Goal: Navigation & Orientation: Find specific page/section

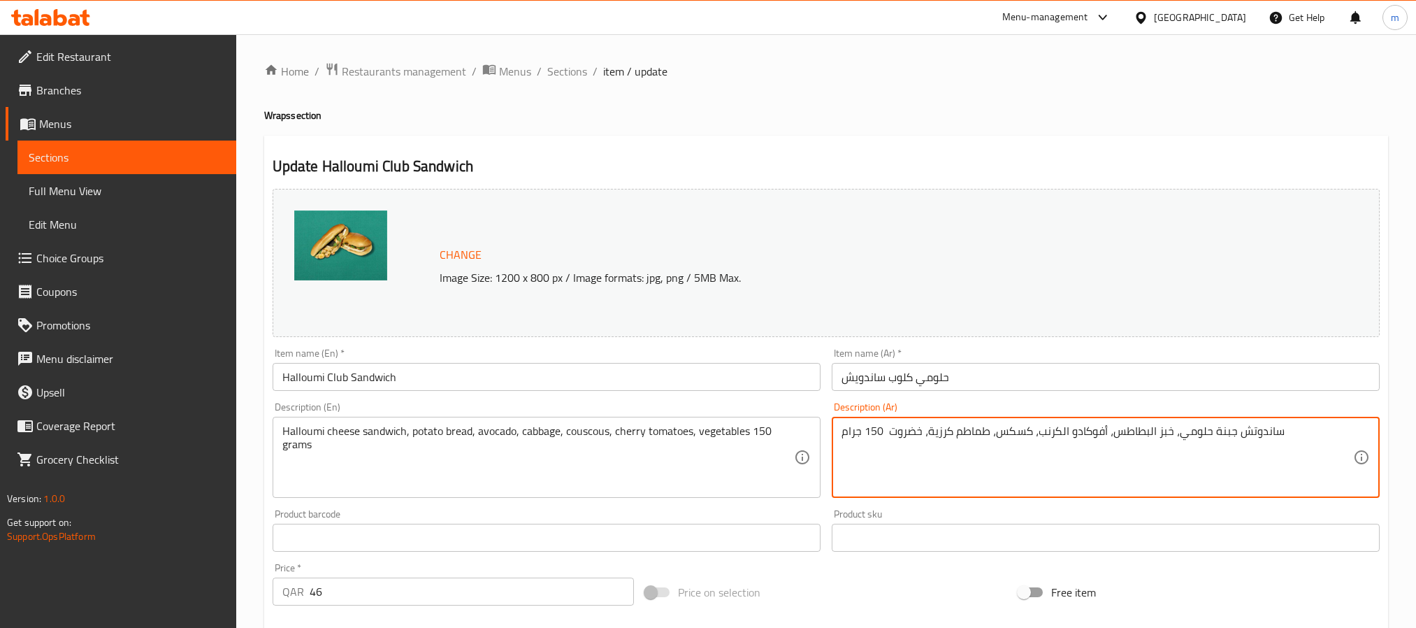
scroll to position [105, 0]
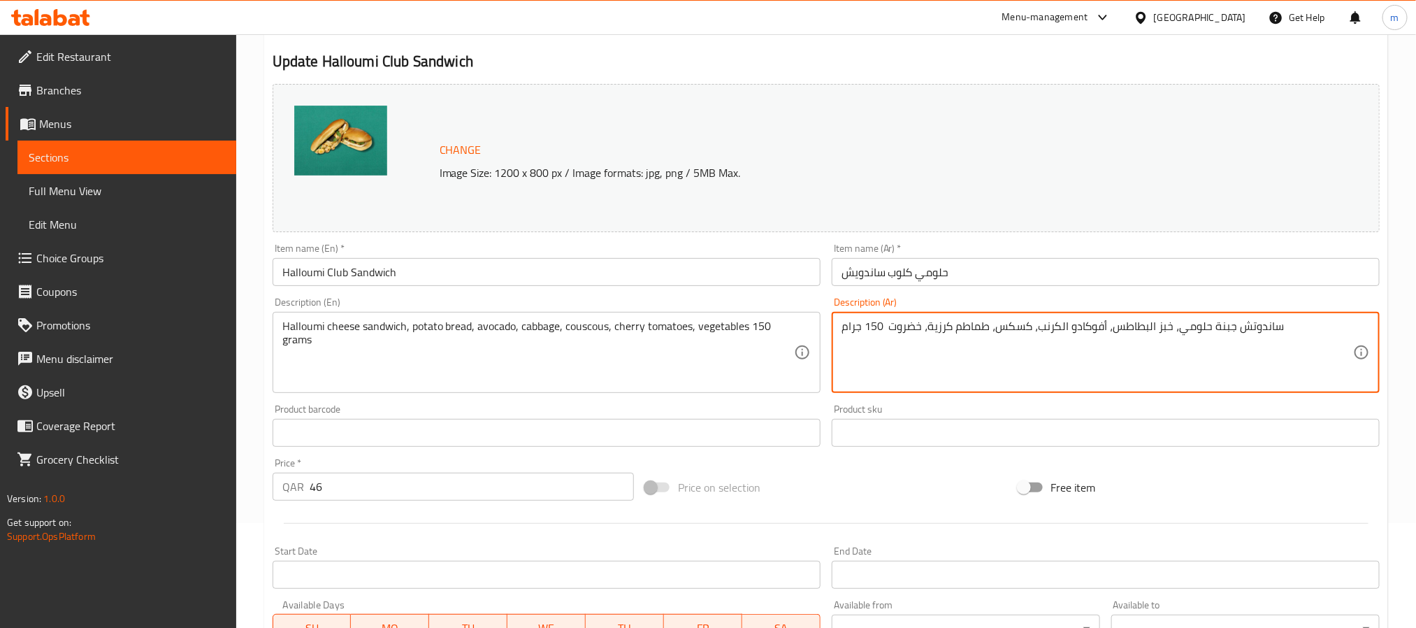
click at [67, 15] on icon at bounding box center [50, 17] width 79 height 17
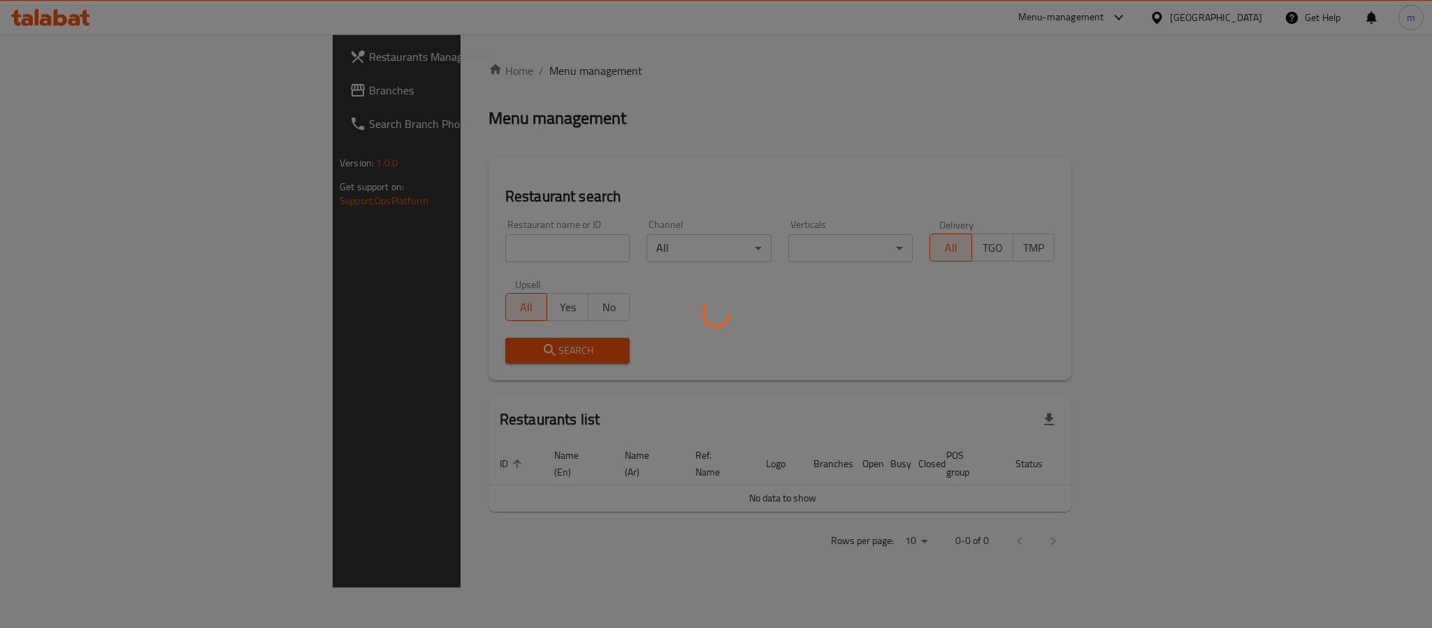
click at [78, 99] on div at bounding box center [716, 314] width 1432 height 628
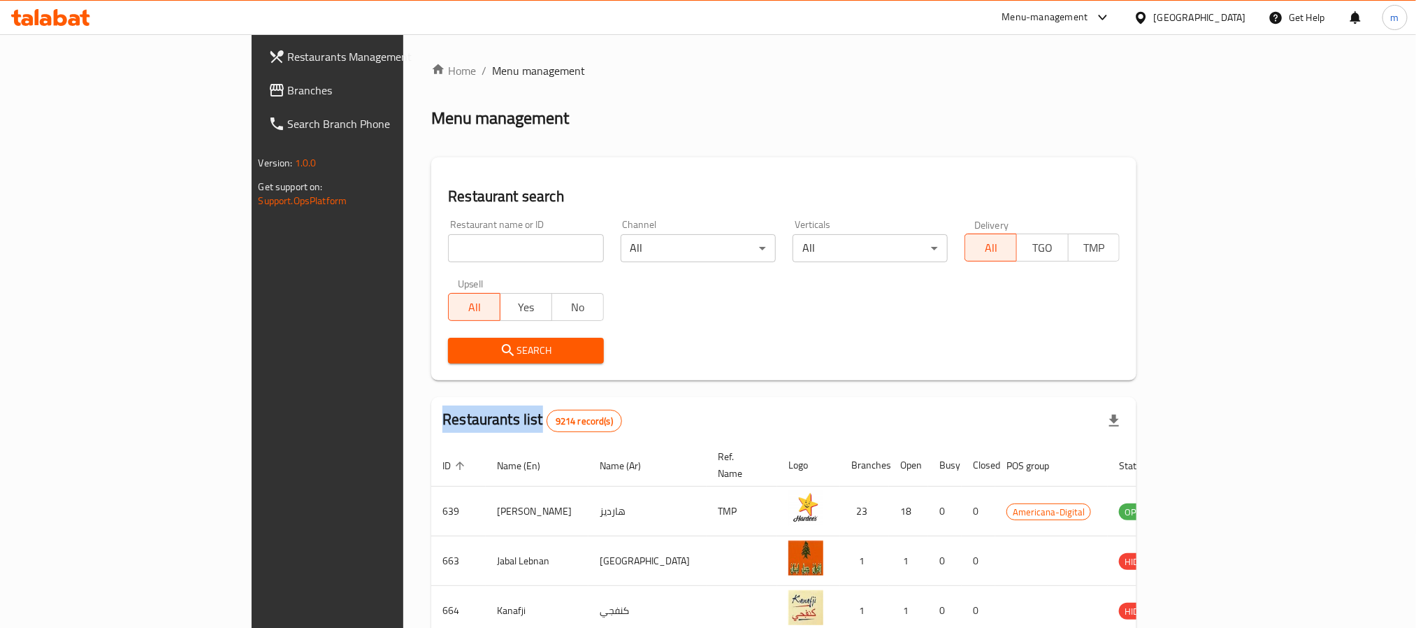
click at [252, 99] on div "Restaurants Management Branches Search Branch Phone Version: 1.0.0 Get support …" at bounding box center [709, 523] width 914 height 979
click at [288, 99] on span "Branches" at bounding box center [382, 90] width 189 height 17
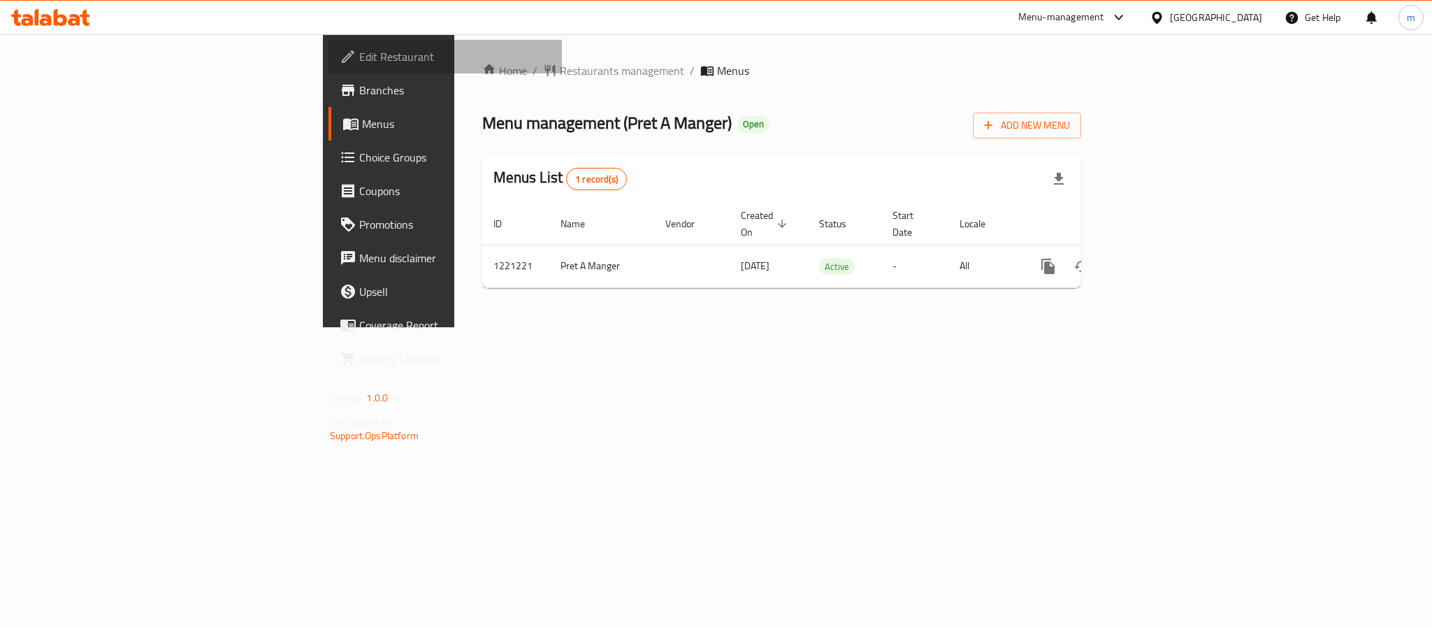
click at [329, 40] on link "Edit Restaurant" at bounding box center [445, 57] width 233 height 34
drag, startPoint x: 1235, startPoint y: 38, endPoint x: 1235, endPoint y: 30, distance: 7.7
click at [1109, 36] on div "Home / Restaurants management / Menus Menu management ( Estrella Cafe ) Open Ad…" at bounding box center [781, 180] width 655 height 293
click at [1170, 20] on div at bounding box center [1160, 17] width 20 height 15
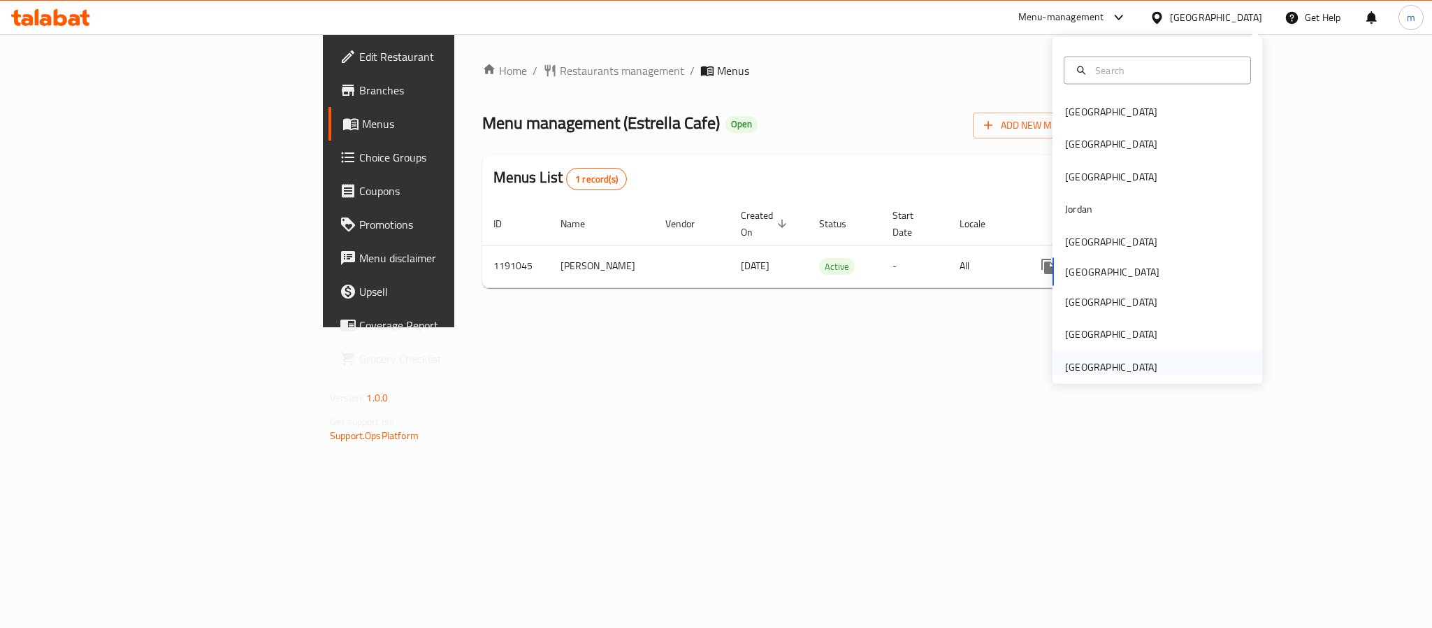
click at [1083, 368] on div "United Arab Emirates" at bounding box center [1111, 366] width 92 height 15
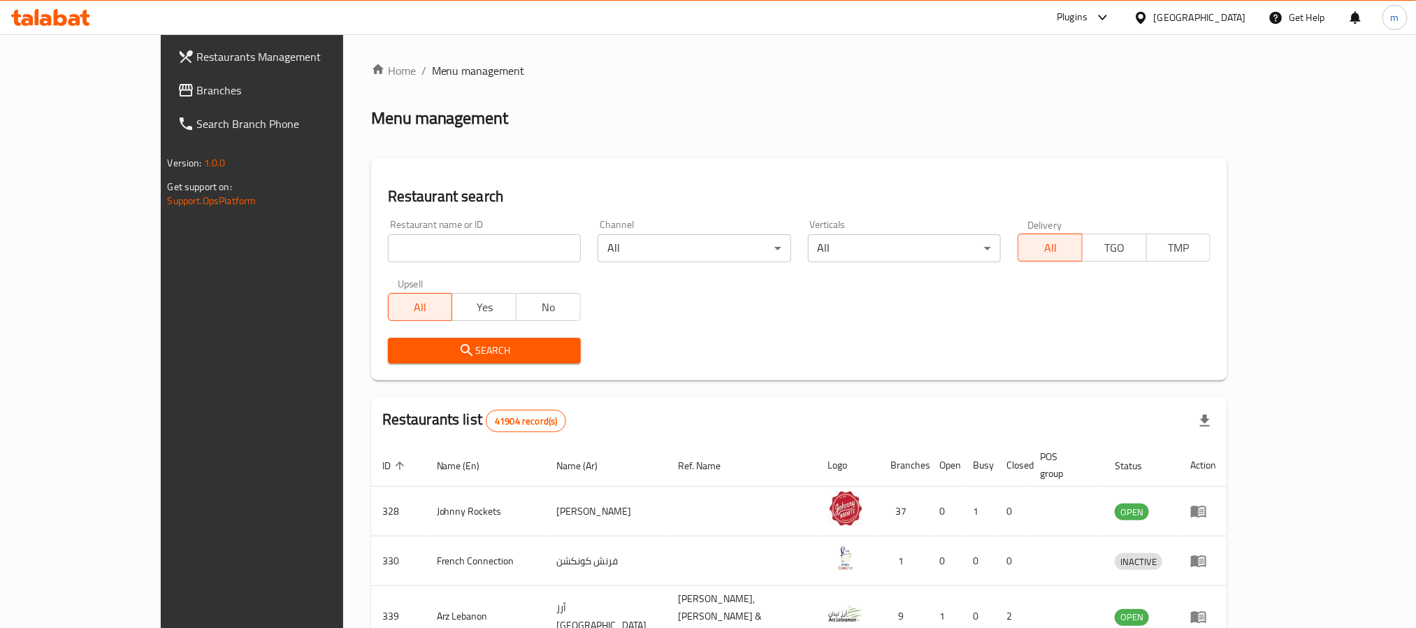
click at [166, 99] on link "Branches" at bounding box center [281, 90] width 231 height 34
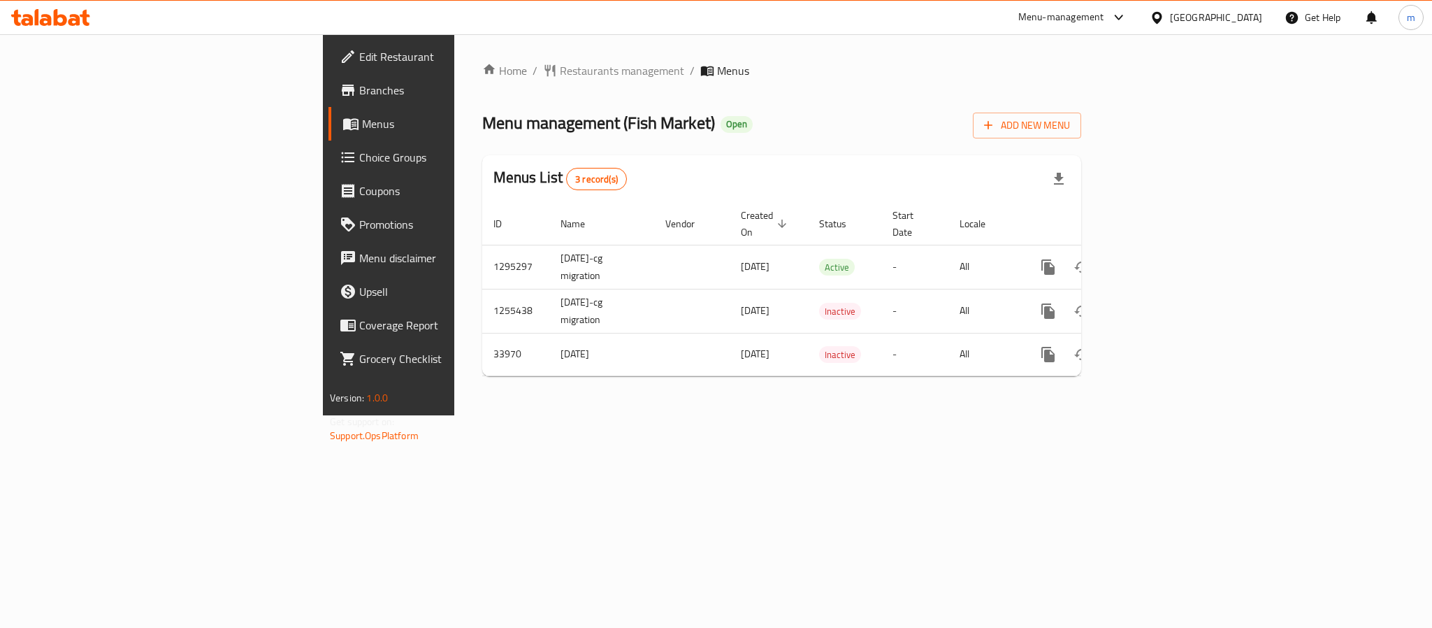
click at [1181, 17] on div "United Arab Emirates" at bounding box center [1216, 17] width 92 height 15
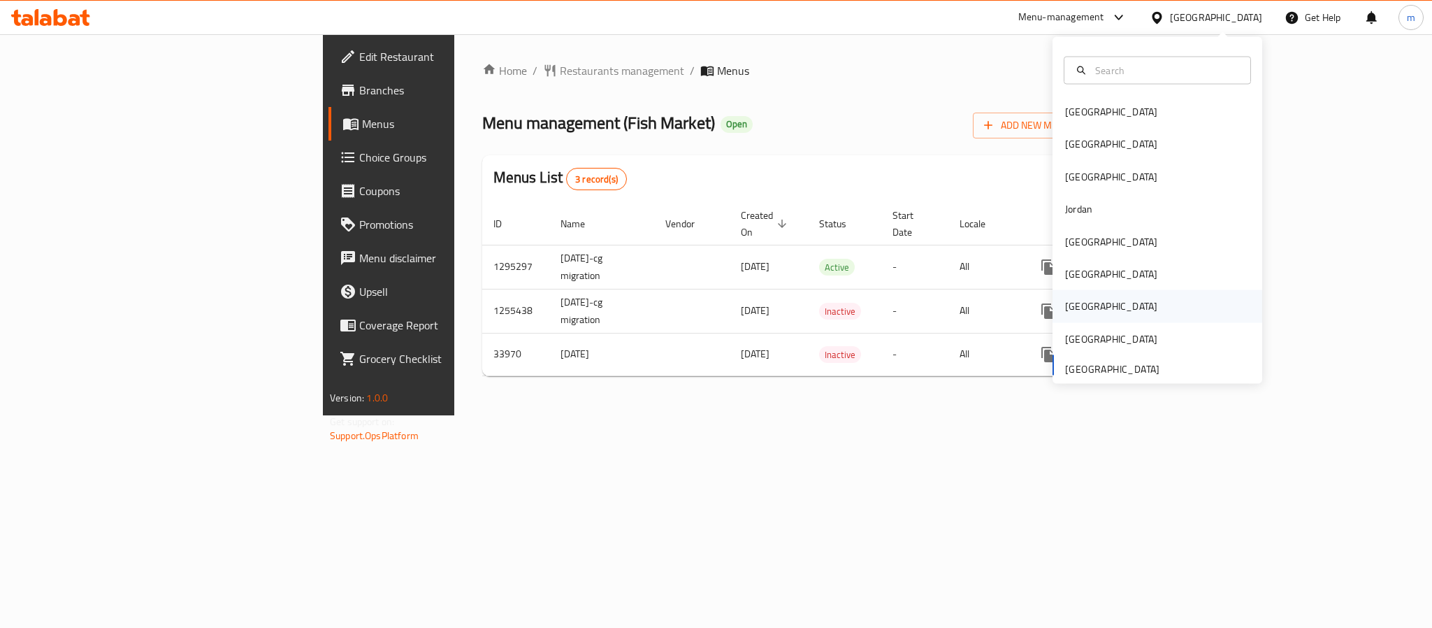
click at [1074, 307] on div "[GEOGRAPHIC_DATA]" at bounding box center [1111, 306] width 115 height 32
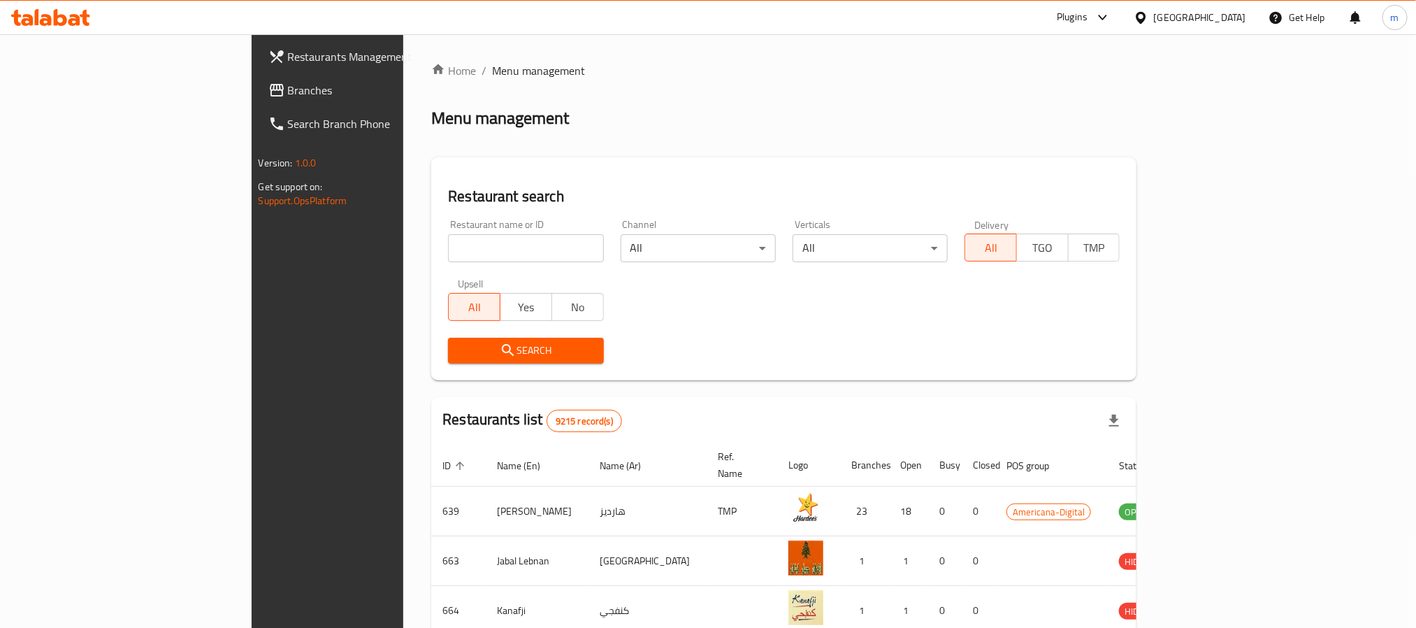
click at [288, 92] on span "Branches" at bounding box center [382, 90] width 189 height 17
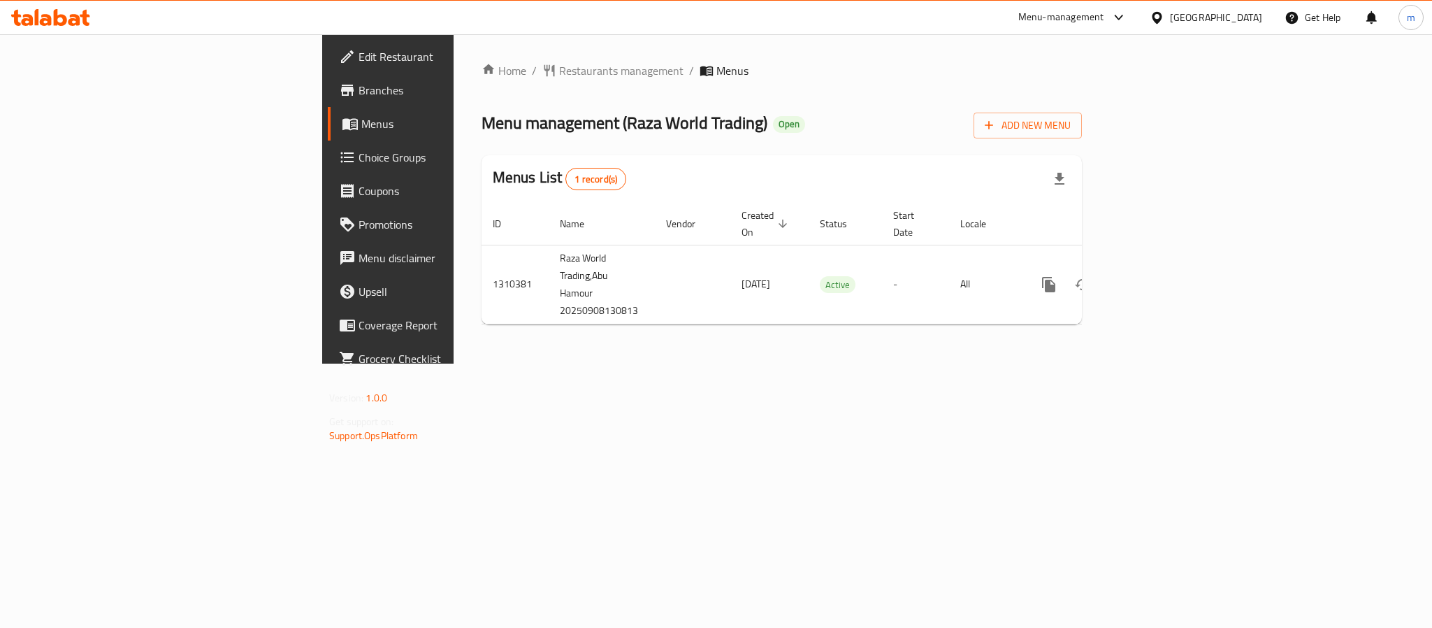
click at [359, 57] on span "Edit Restaurant" at bounding box center [455, 56] width 192 height 17
